Goal: Check status: Check status

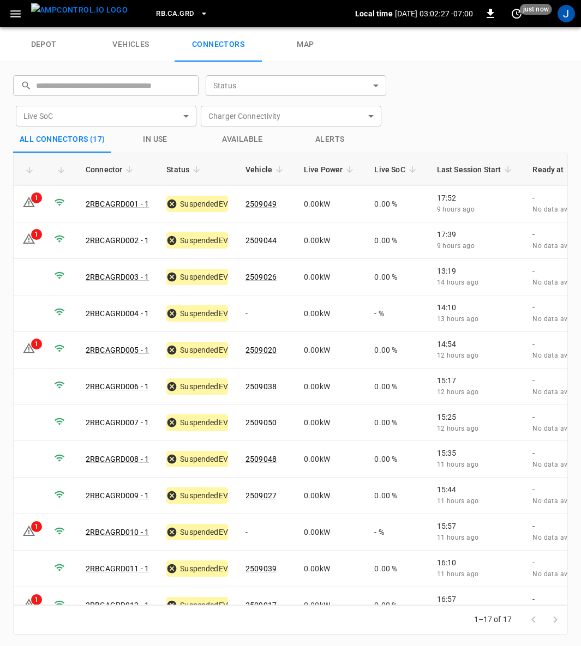
scroll to position [1, 0]
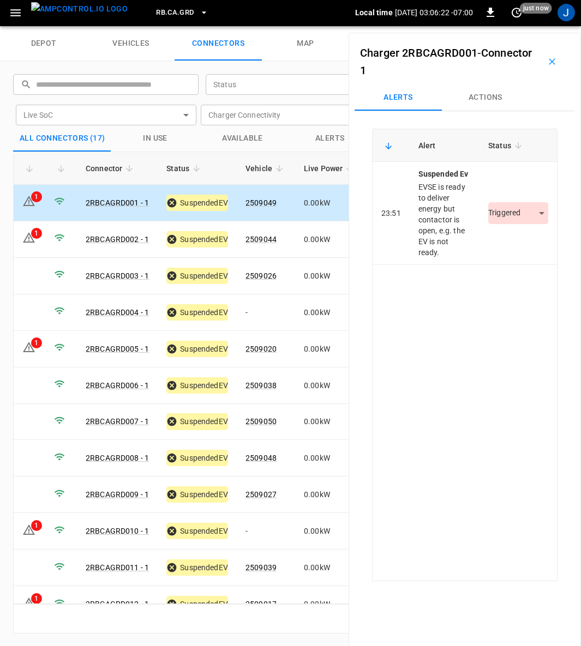
click at [533, 26] on body "RB.CA.GRD Local time [DATE] 03:06:22 -07:00 0 just now J depot vehicles connect…" at bounding box center [290, 12] width 581 height 27
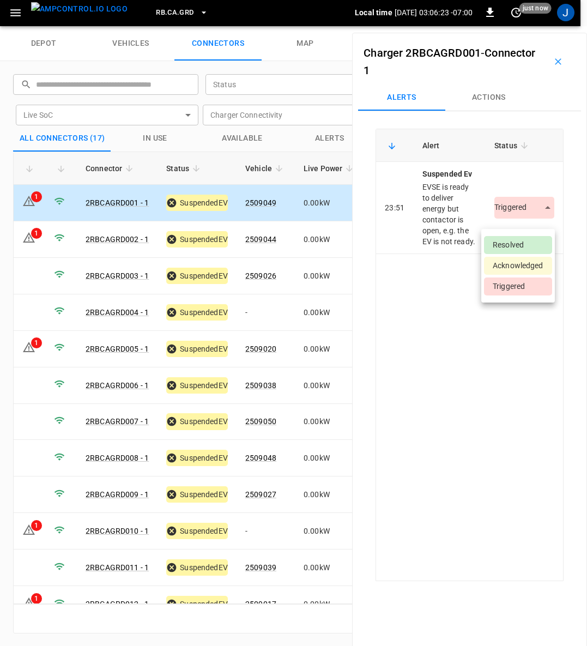
click at [522, 244] on li "Resolved" at bounding box center [518, 245] width 68 height 18
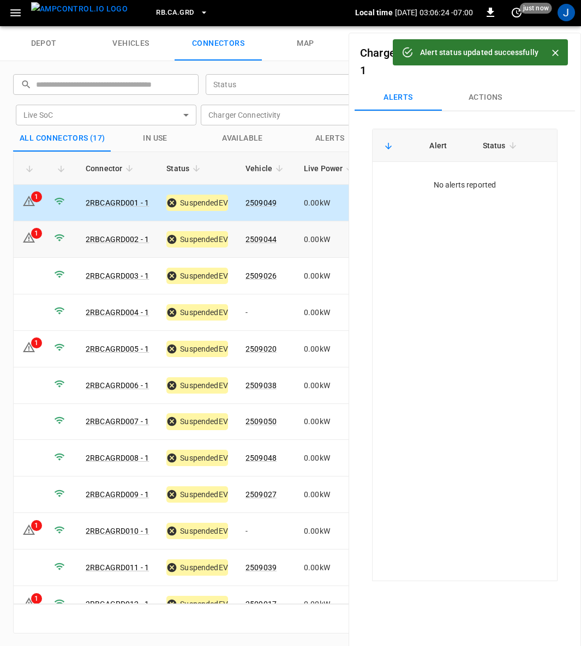
click at [38, 235] on div "1" at bounding box center [36, 233] width 11 height 11
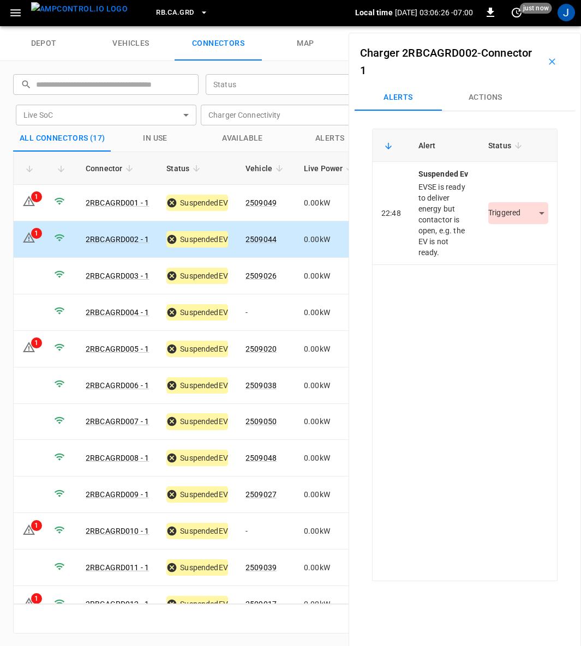
click at [537, 26] on body "RB.CA.GRD Local time [DATE] 03:06:26 -07:00 0 just now J depot vehicles connect…" at bounding box center [290, 12] width 581 height 27
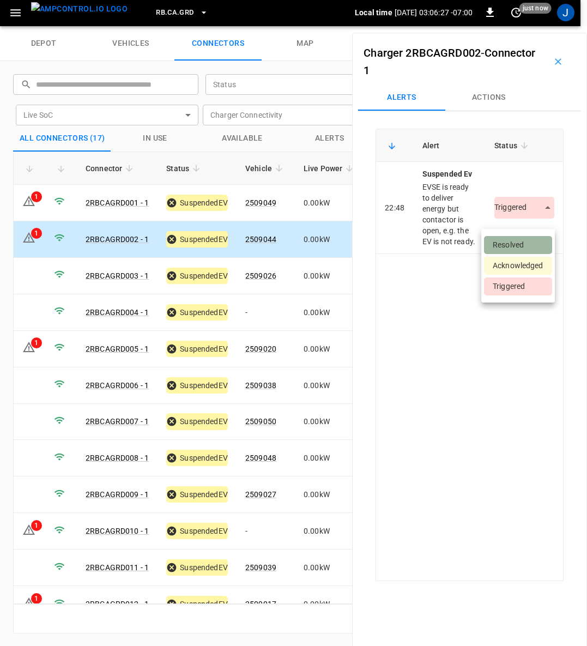
click at [521, 239] on li "Resolved" at bounding box center [518, 245] width 68 height 18
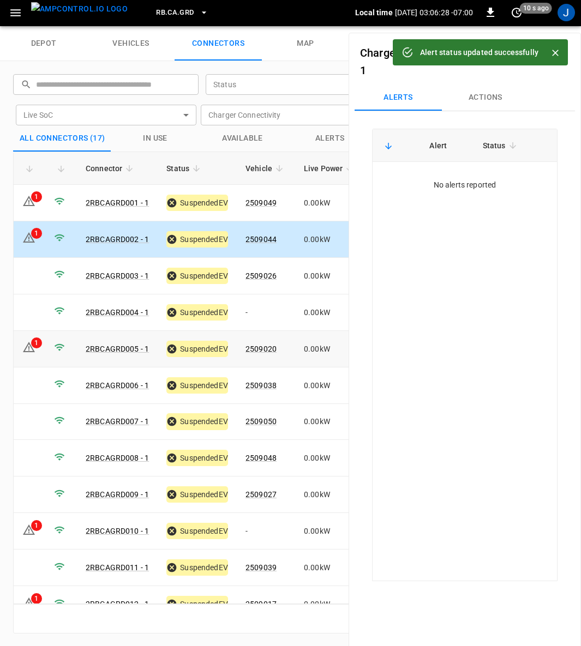
click at [34, 340] on div "1" at bounding box center [36, 342] width 11 height 11
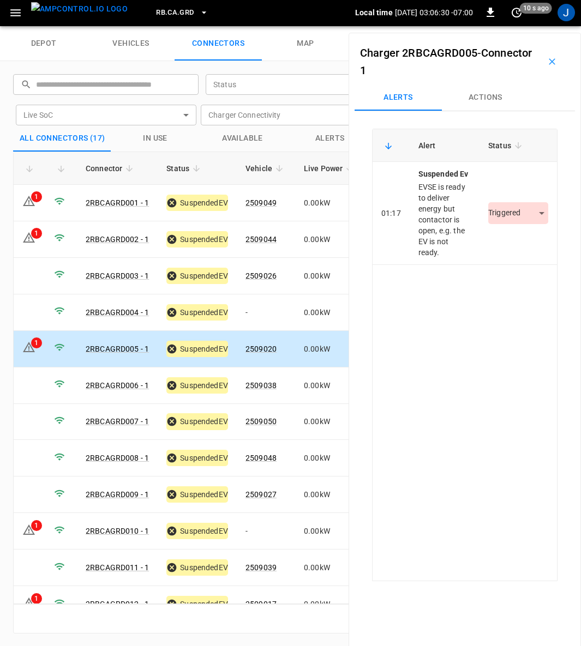
click at [534, 26] on body "RB.CA.GRD Local time [DATE] 03:06:30 -07:00 0 10 s ago J depot vehicles connect…" at bounding box center [290, 12] width 581 height 27
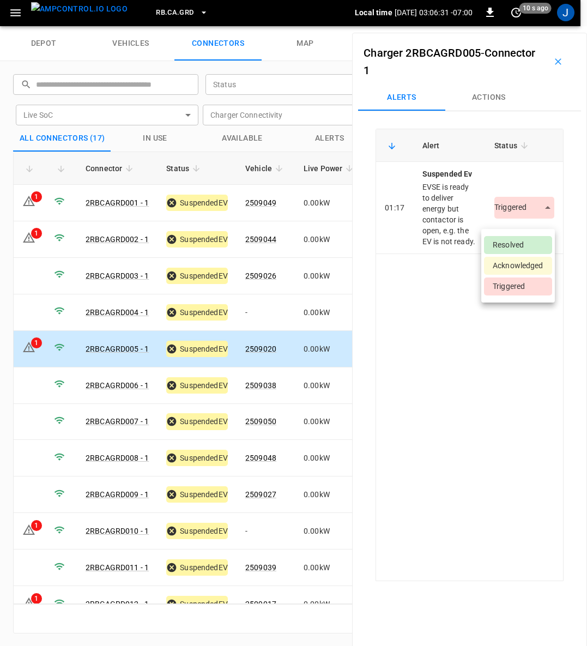
click at [524, 244] on li "Resolved" at bounding box center [518, 245] width 68 height 18
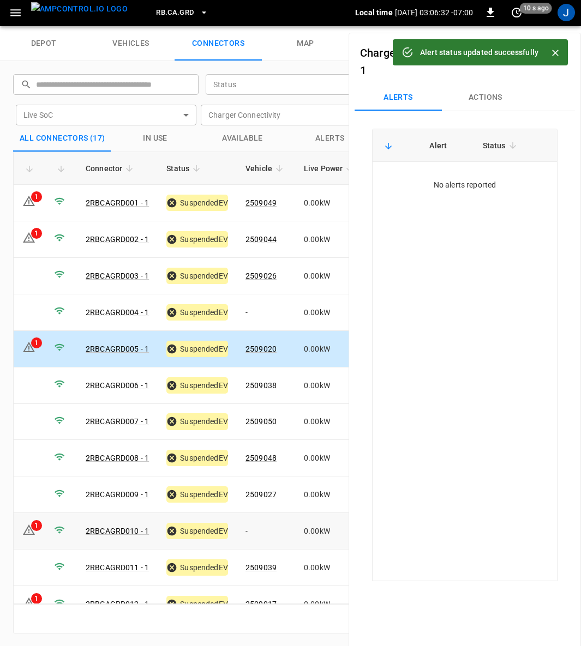
click at [21, 522] on td "1" at bounding box center [30, 531] width 32 height 37
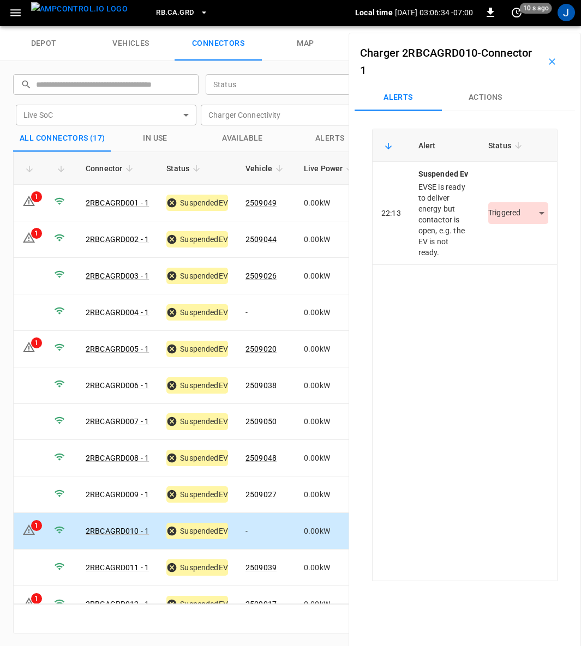
click at [533, 26] on body "RB.CA.GRD Local time [DATE] 03:06:34 -07:00 0 10 s ago J depot vehicles connect…" at bounding box center [290, 12] width 581 height 27
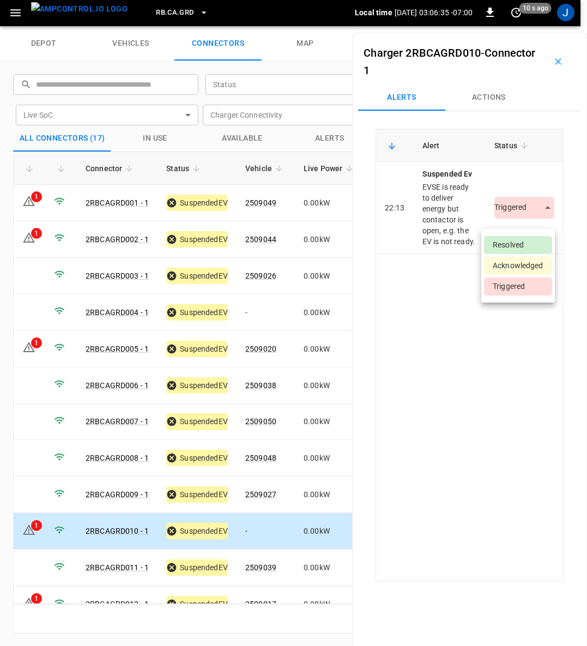
click at [524, 242] on li "Resolved" at bounding box center [518, 245] width 68 height 18
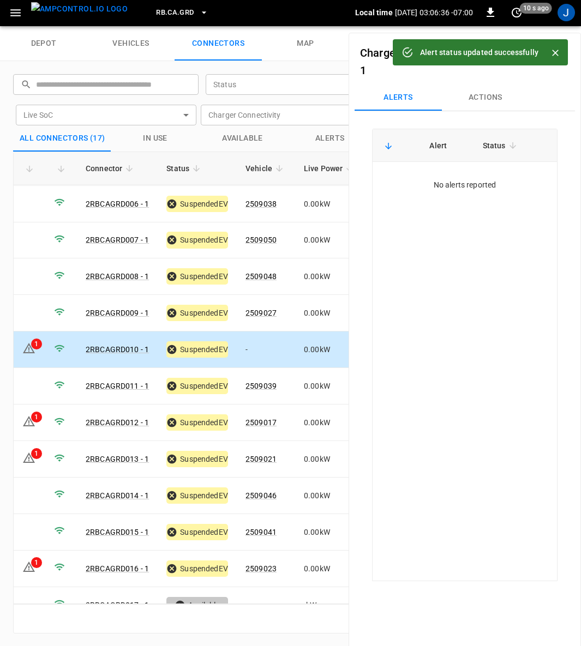
scroll to position [194, 0]
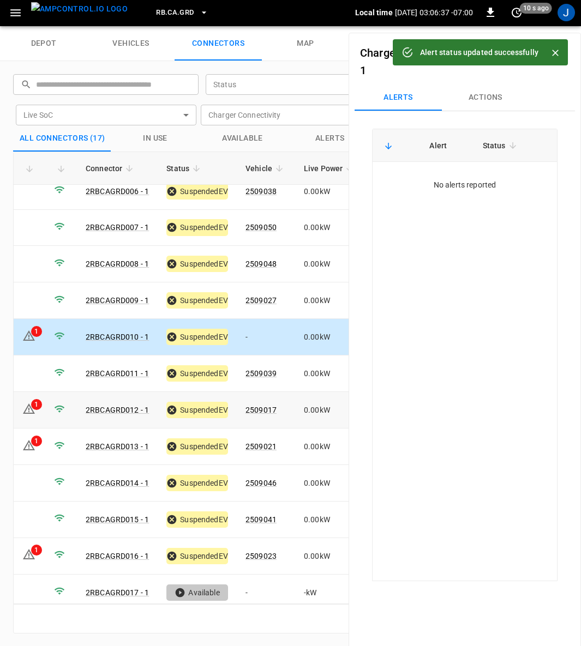
click at [34, 399] on div "1" at bounding box center [36, 404] width 11 height 11
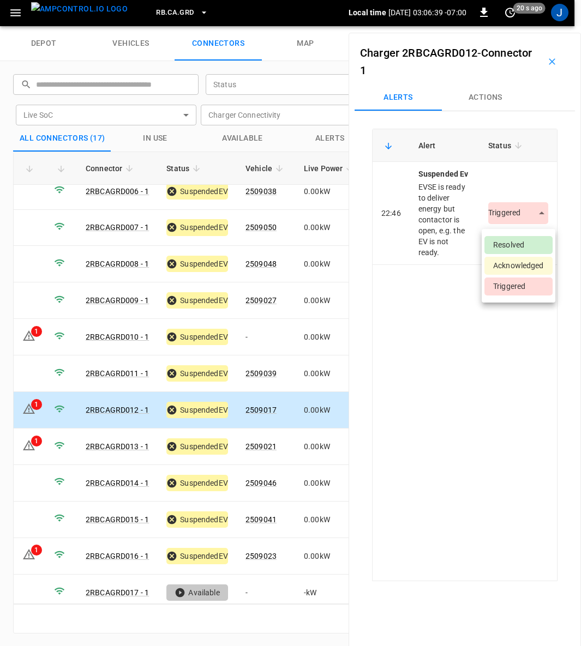
click at [535, 26] on body "RB.CA.GRD Local time [DATE] 03:06:39 -07:00 0 20 s ago J depot vehicles connect…" at bounding box center [290, 12] width 581 height 27
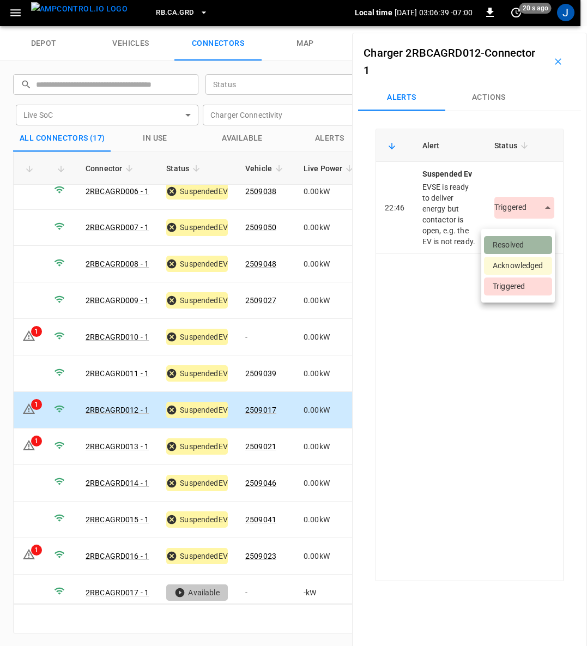
click at [522, 244] on li "Resolved" at bounding box center [518, 245] width 68 height 18
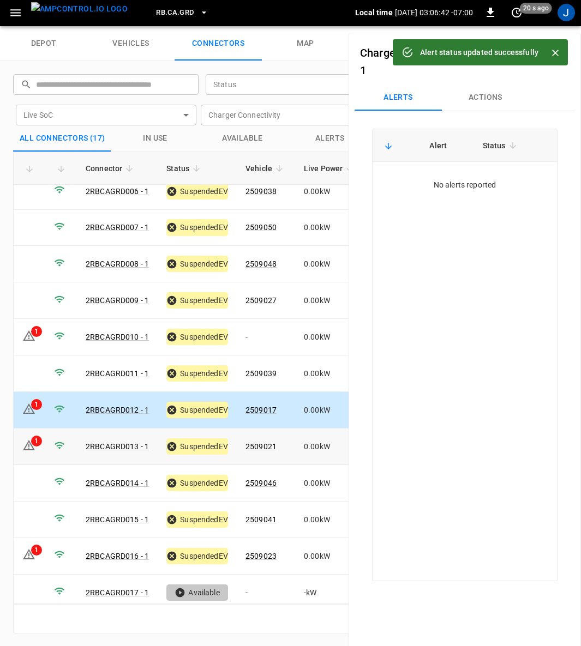
click at [29, 439] on icon at bounding box center [28, 445] width 13 height 13
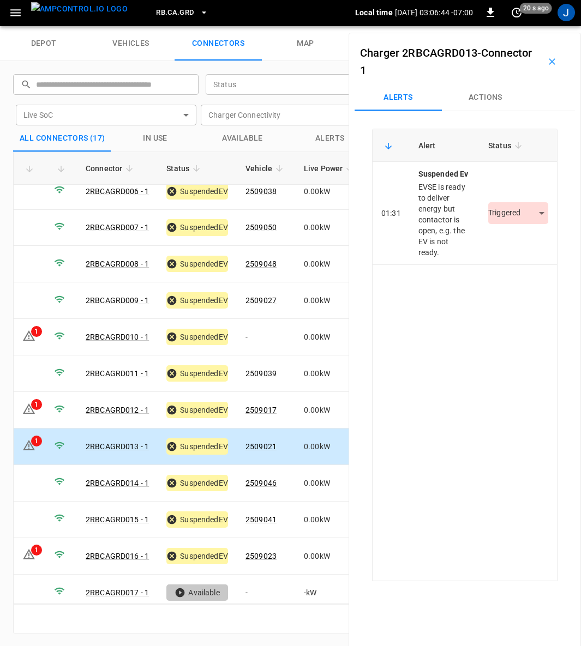
click at [540, 26] on body "RB.CA.GRD Local time [DATE] 03:06:44 -07:00 0 20 s ago J depot vehicles connect…" at bounding box center [290, 12] width 581 height 27
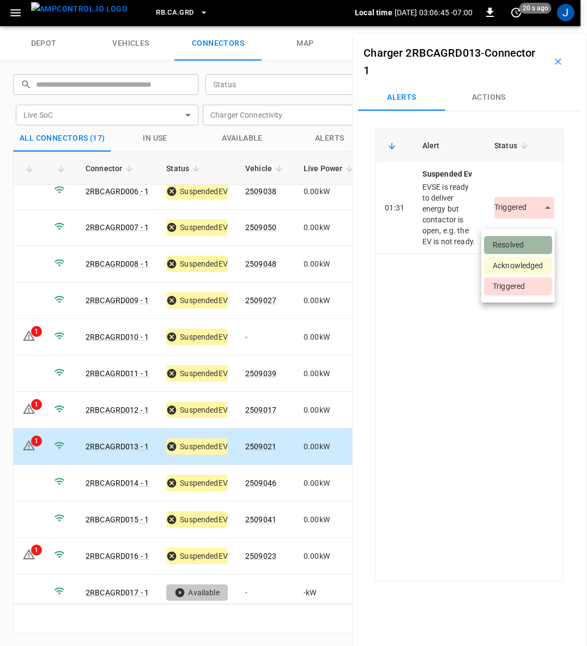
click at [524, 247] on li "Resolved" at bounding box center [518, 245] width 68 height 18
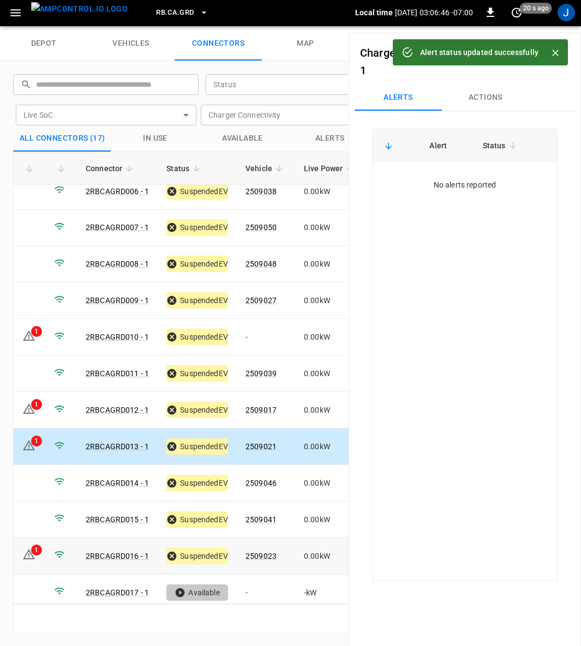
click at [33, 549] on icon at bounding box center [29, 554] width 12 height 10
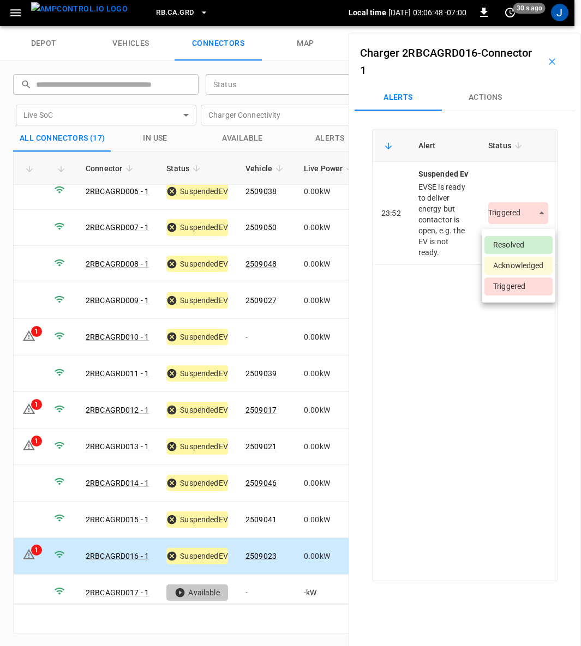
click at [538, 26] on body "RB.CA.GRD Local time [DATE] 03:06:48 -07:00 0 30 s ago J depot vehicles connect…" at bounding box center [290, 12] width 581 height 27
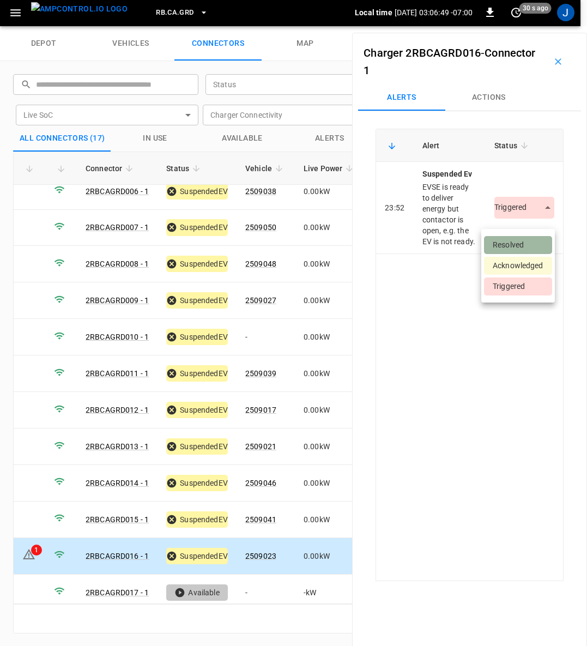
click at [531, 244] on li "Resolved" at bounding box center [518, 245] width 68 height 18
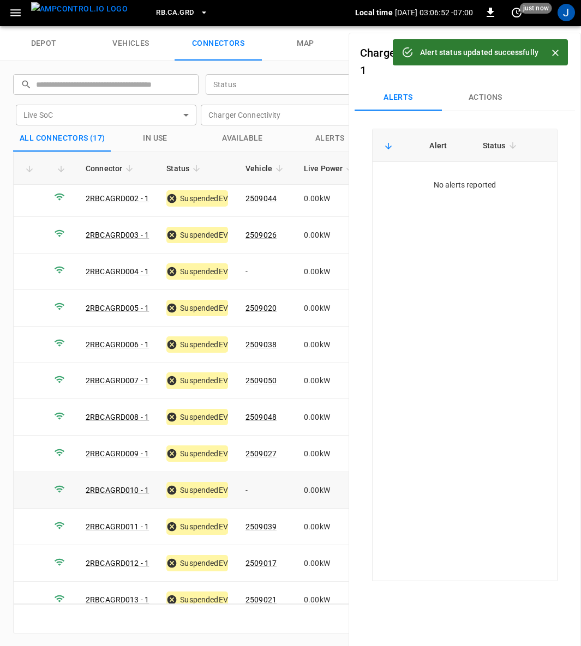
scroll to position [0, 0]
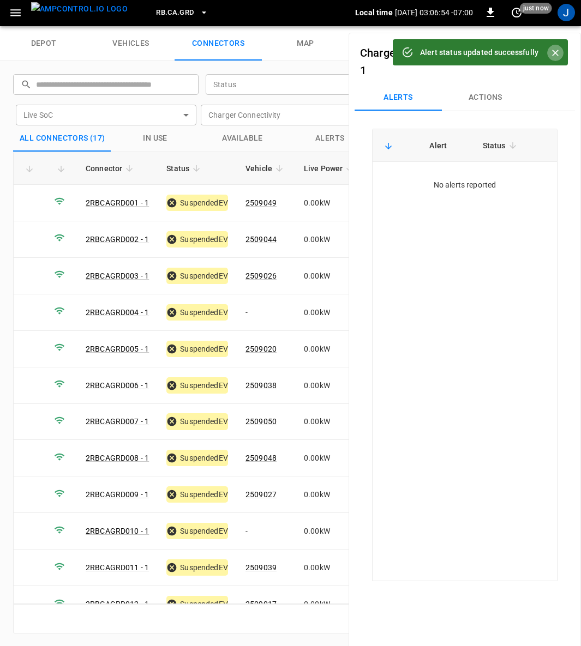
click at [559, 53] on icon "Close" at bounding box center [554, 52] width 11 height 11
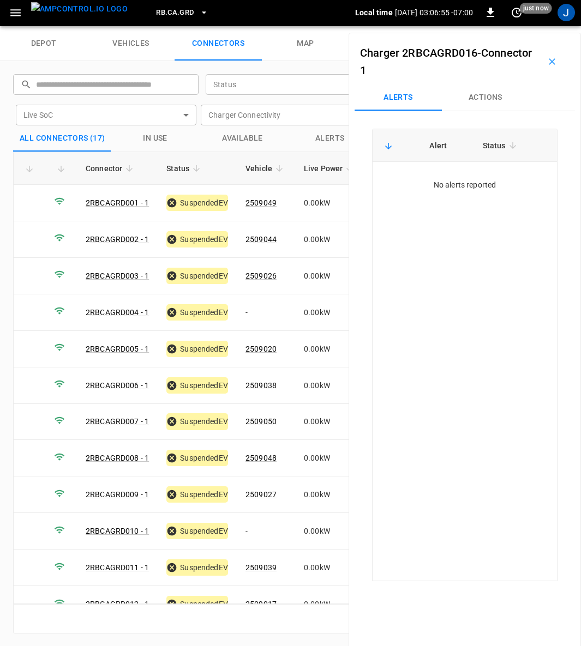
click at [548, 61] on icon "button" at bounding box center [551, 61] width 7 height 7
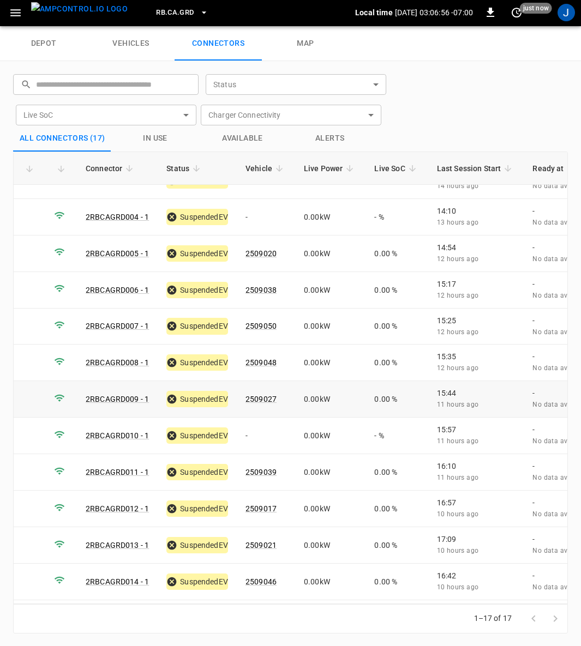
scroll to position [194, 0]
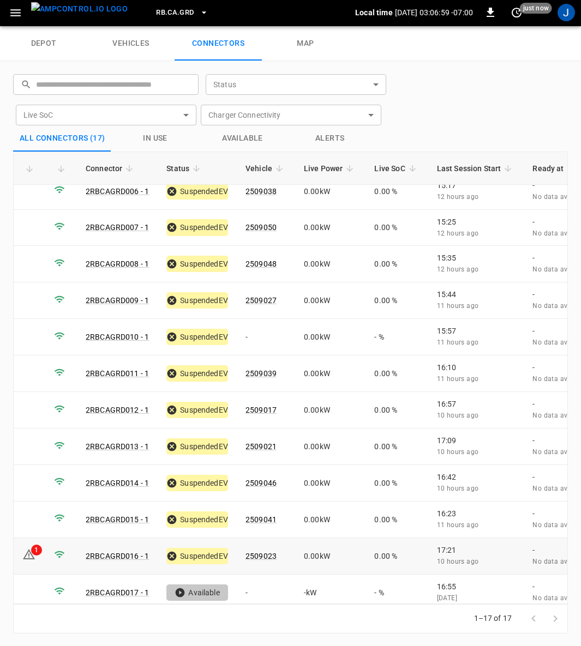
click at [32, 549] on icon at bounding box center [29, 554] width 12 height 10
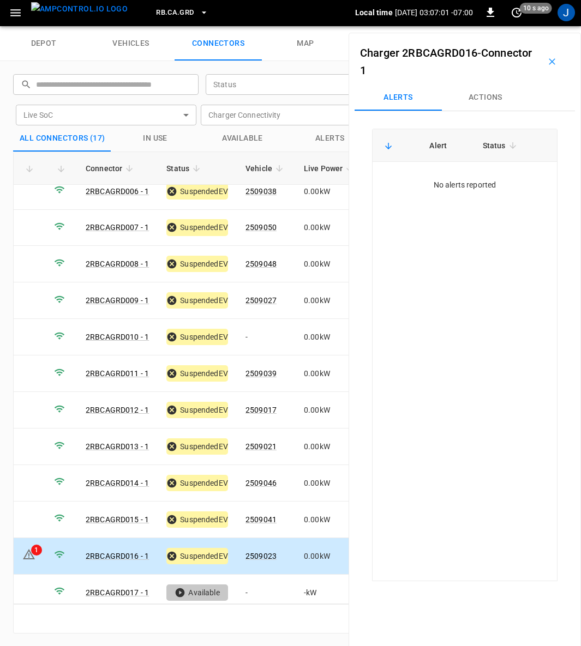
click at [549, 62] on icon "button" at bounding box center [551, 61] width 11 height 11
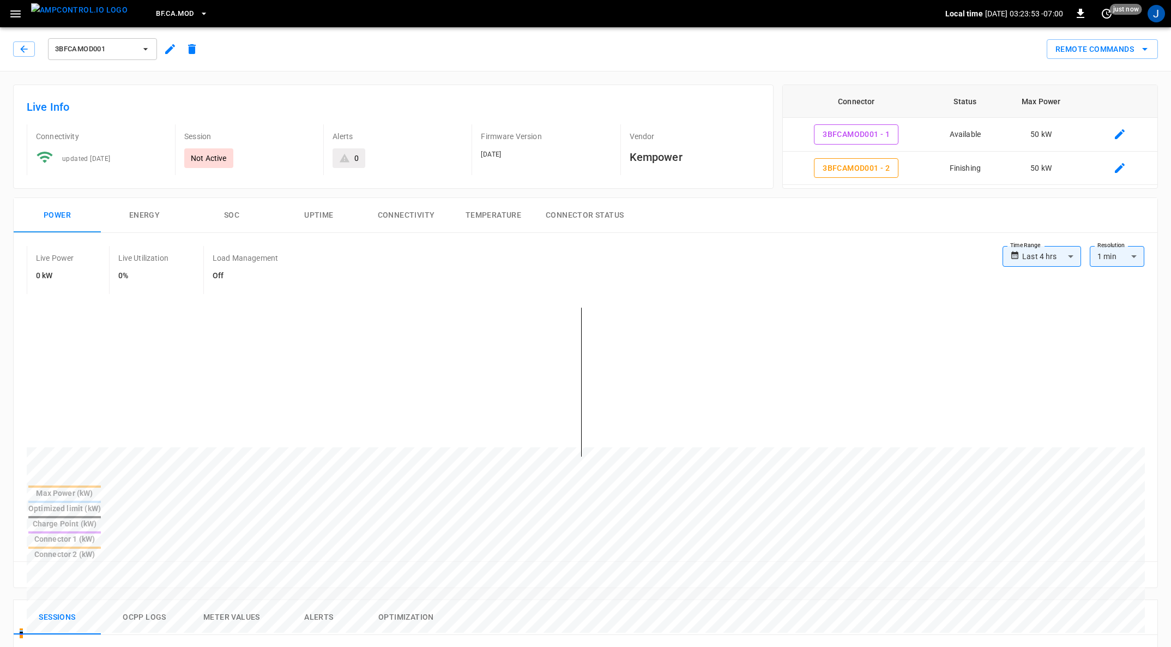
scroll to position [327, 0]
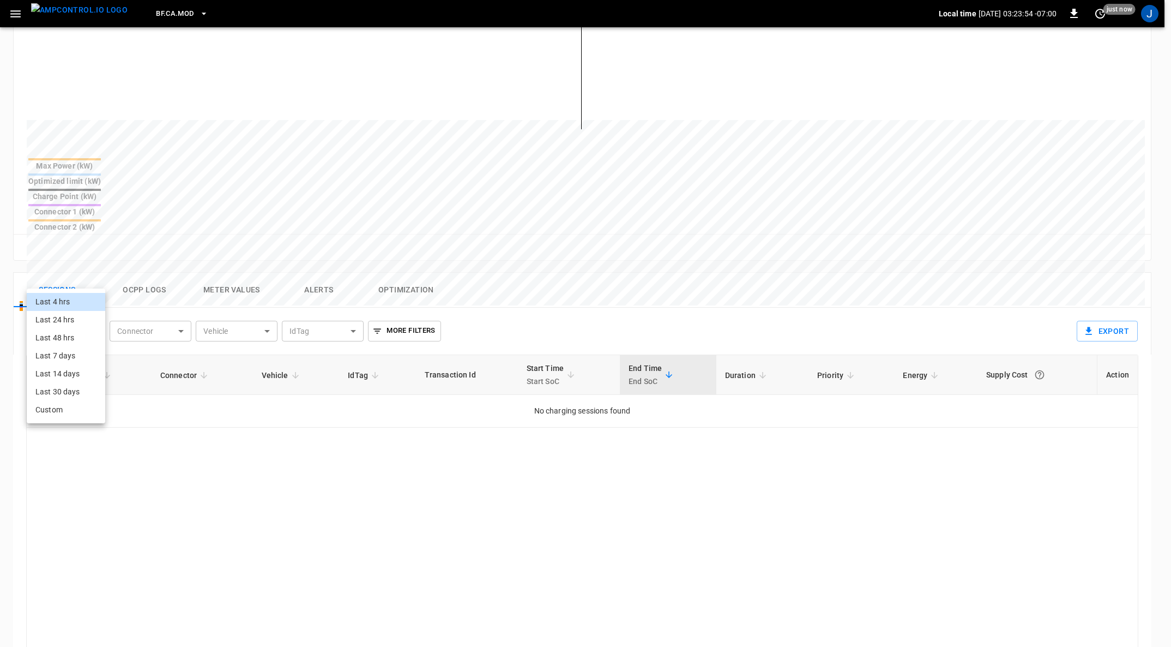
click at [98, 277] on body "**********" at bounding box center [585, 261] width 1171 height 1176
click at [77, 316] on li "Last 24 hrs" at bounding box center [66, 320] width 78 height 18
type input "**********"
